Goal: Task Accomplishment & Management: Use online tool/utility

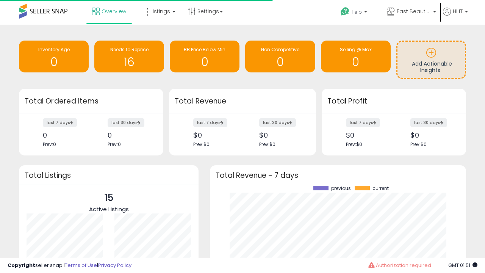
scroll to position [105, 241]
click at [411, 12] on span "Fast Beauty ([GEOGRAPHIC_DATA])" at bounding box center [414, 12] width 34 height 8
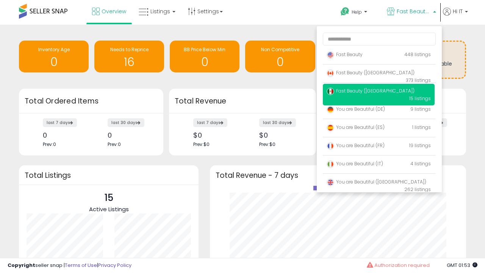
click at [379, 74] on span "Fast Beauty ([GEOGRAPHIC_DATA])" at bounding box center [371, 72] width 88 height 6
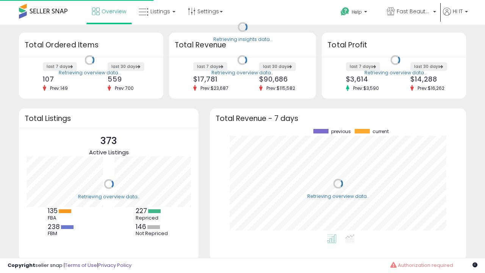
scroll to position [105, 241]
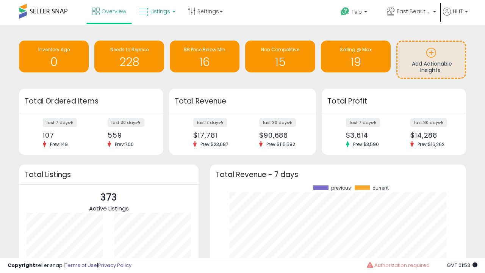
click at [156, 11] on span "Listings" at bounding box center [161, 12] width 20 height 8
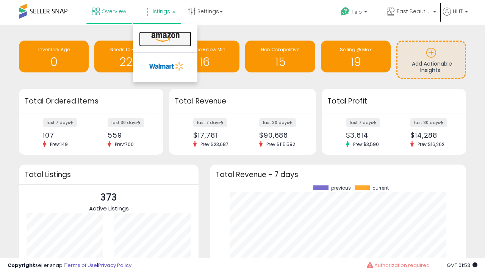
click at [165, 38] on icon at bounding box center [165, 38] width 33 height 10
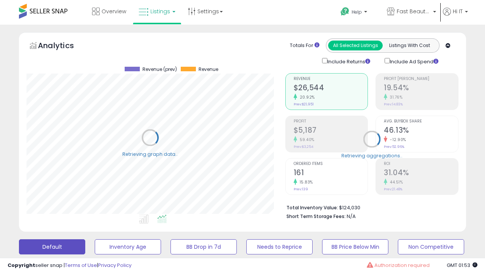
scroll to position [156, 259]
click at [95, 239] on button "All_Inventory" at bounding box center [128, 246] width 66 height 15
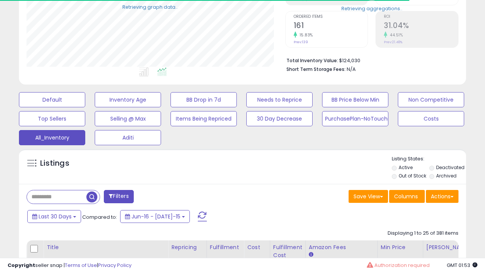
scroll to position [97, 0]
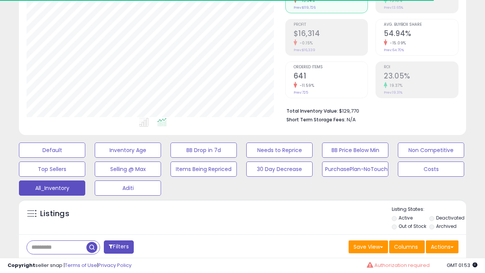
click at [54, 263] on span "Last 30 Days" at bounding box center [55, 267] width 33 height 8
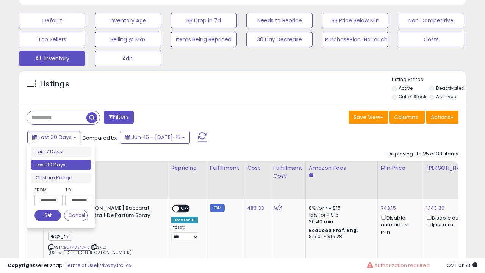
click at [61, 165] on li "Last 30 Days" at bounding box center [61, 165] width 61 height 10
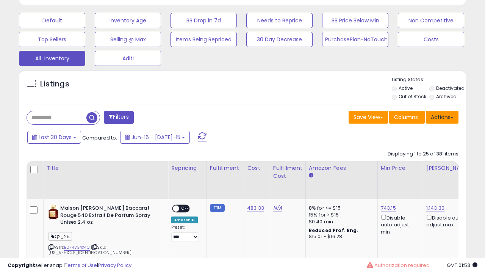
click at [443, 116] on button "Actions" at bounding box center [442, 117] width 33 height 13
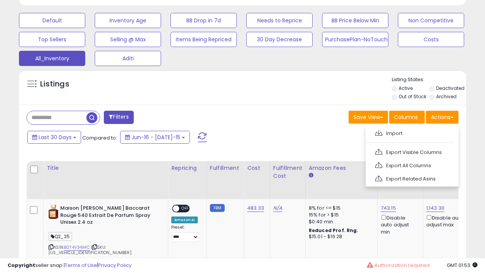
click at [412, 165] on link "Export All Columns" at bounding box center [411, 166] width 83 height 12
